Goal: Task Accomplishment & Management: Complete application form

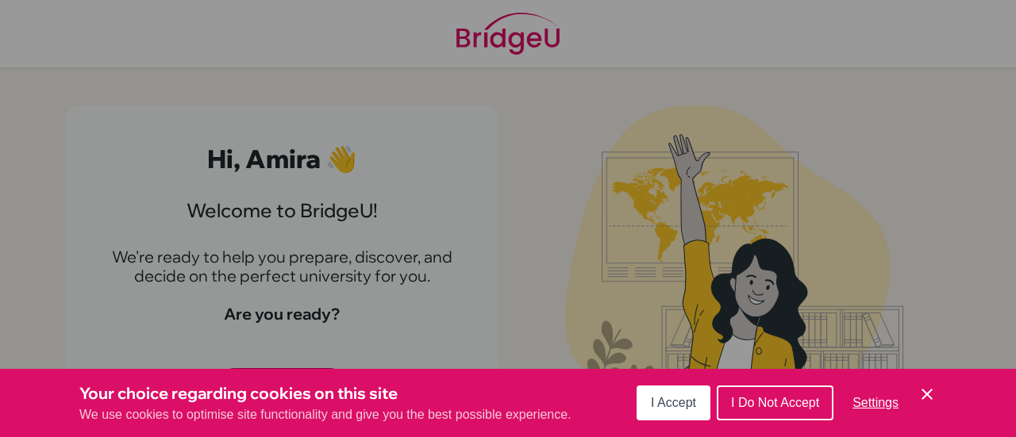
click at [665, 404] on span "I Accept" at bounding box center [673, 402] width 45 height 13
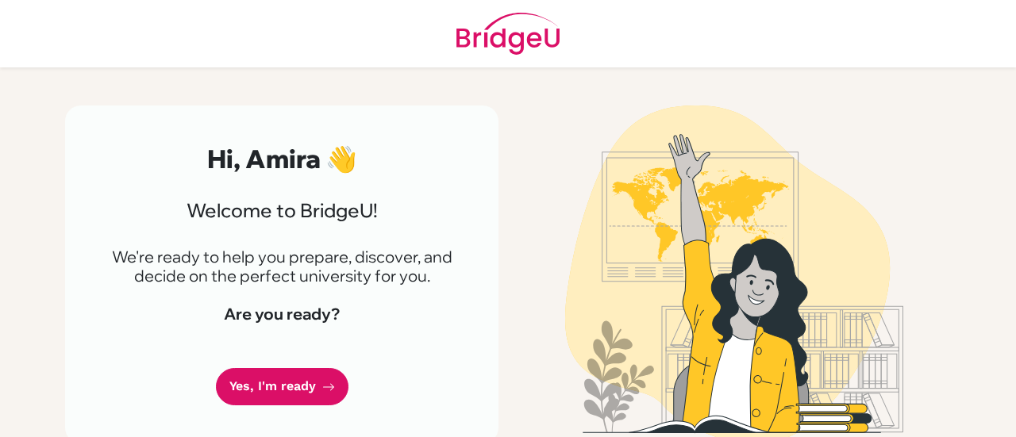
scroll to position [18, 0]
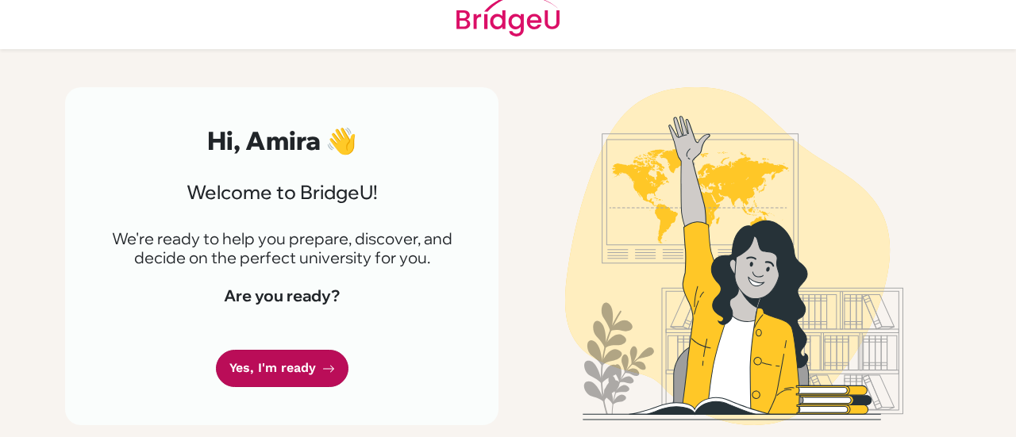
click at [295, 371] on link "Yes, I'm ready" at bounding box center [282, 368] width 133 height 37
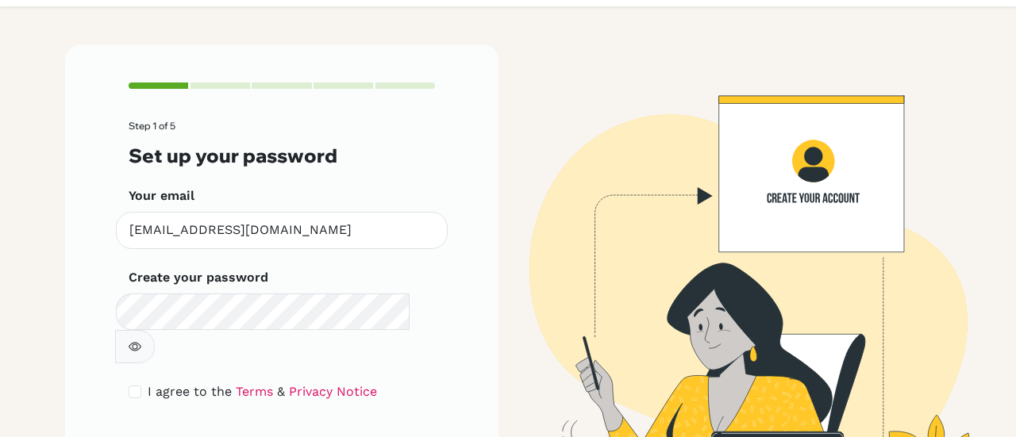
scroll to position [90, 0]
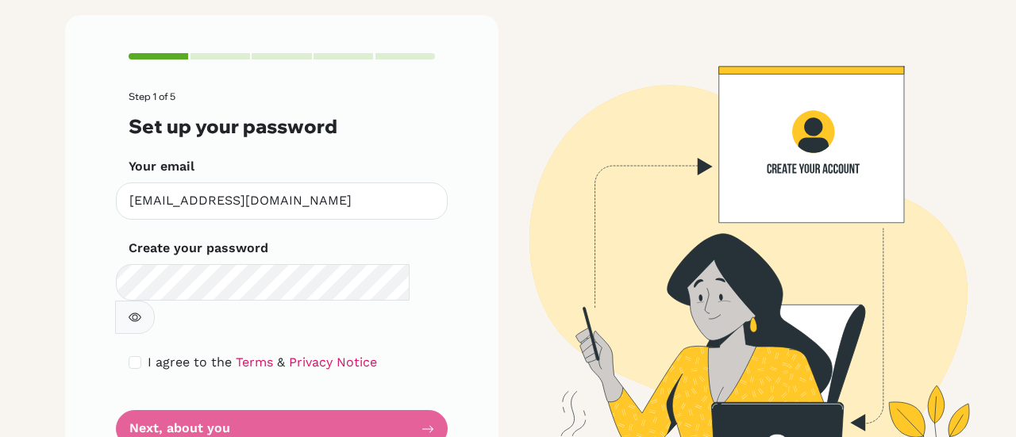
click at [309, 395] on form "Step 1 of 5 Set up your password Your email [EMAIL_ADDRESS][DOMAIN_NAME] Invali…" at bounding box center [282, 269] width 306 height 356
click at [129, 356] on input "checkbox" at bounding box center [135, 362] width 13 height 13
checkbox input "true"
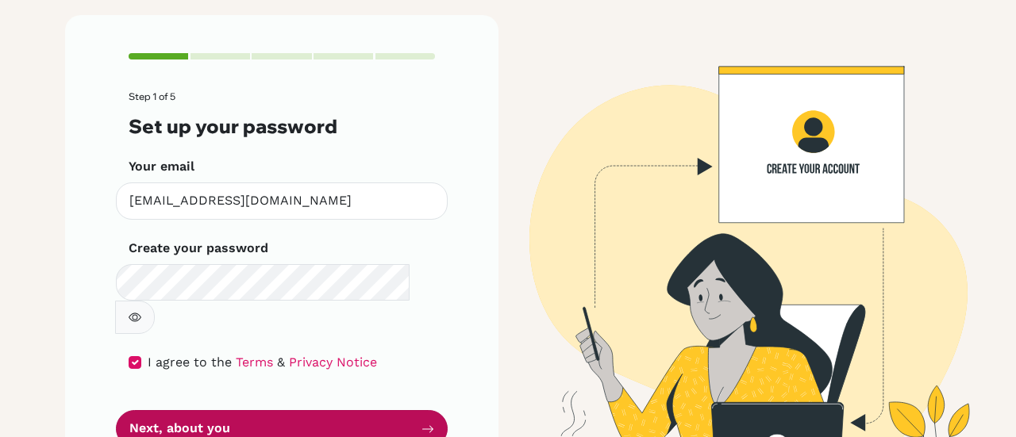
click at [191, 410] on button "Next, about you" at bounding box center [282, 428] width 332 height 37
